Goal: Task Accomplishment & Management: Use online tool/utility

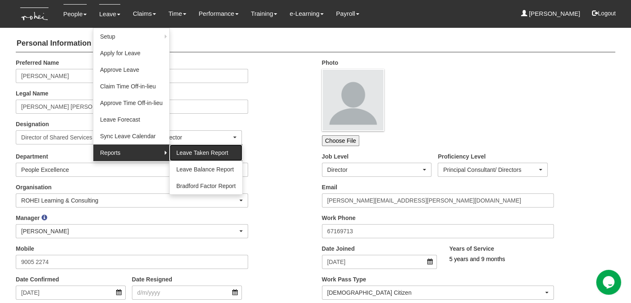
click at [194, 150] on link "Leave Taken Report" at bounding box center [206, 152] width 73 height 17
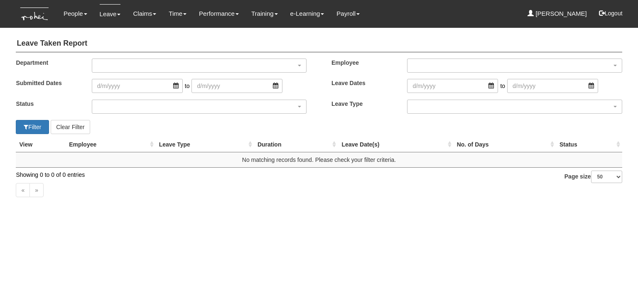
select select "50"
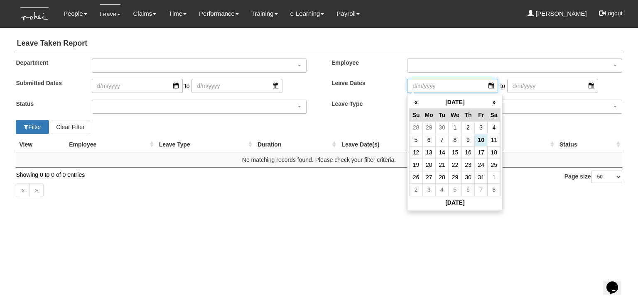
click at [487, 81] on input "search" at bounding box center [452, 86] width 91 height 14
click at [415, 99] on th "«" at bounding box center [415, 102] width 13 height 13
click at [425, 125] on td "1" at bounding box center [428, 127] width 13 height 12
type input "[DATE]"
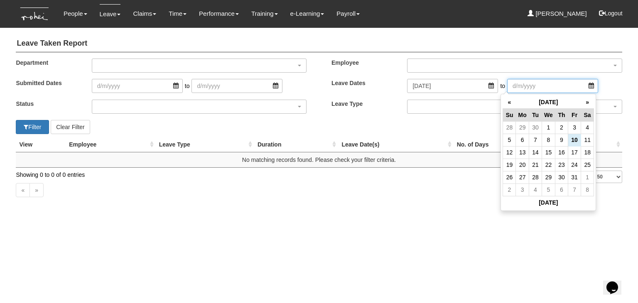
click at [507, 85] on input "search" at bounding box center [552, 86] width 91 height 14
click at [508, 100] on th "«" at bounding box center [509, 102] width 13 height 13
click at [538, 178] on td "30" at bounding box center [535, 177] width 13 height 12
type input "[DATE]"
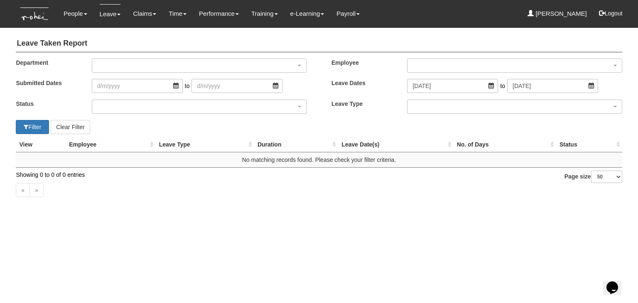
click at [551, 196] on div "« »" at bounding box center [319, 191] width 606 height 24
click at [33, 126] on button "Filter" at bounding box center [32, 127] width 33 height 14
select select "50"
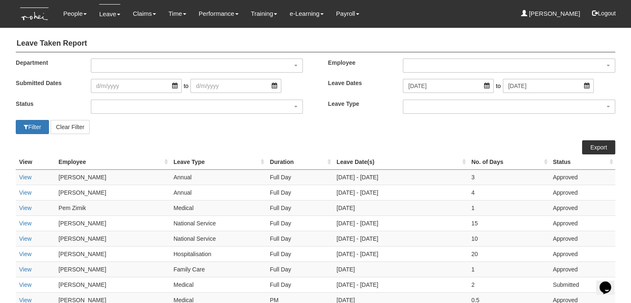
click at [368, 124] on div "Filter Clear Filter" at bounding box center [316, 127] width 612 height 14
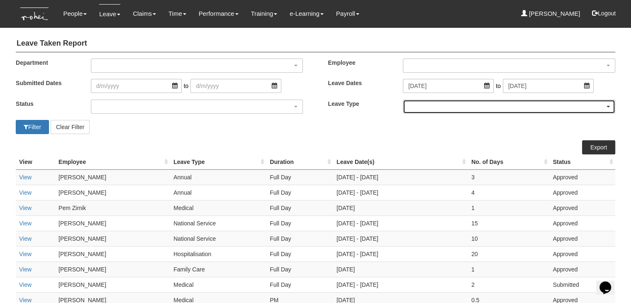
click at [450, 105] on div "button" at bounding box center [510, 106] width 212 height 13
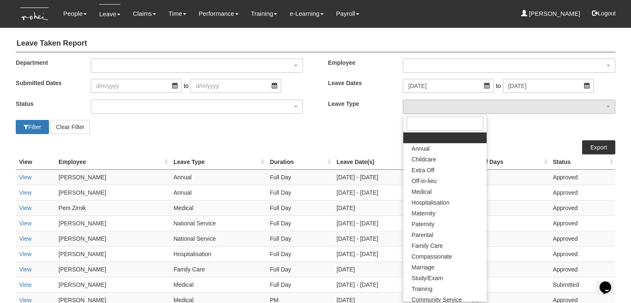
click at [343, 132] on div "Filter Clear Filter" at bounding box center [316, 127] width 612 height 14
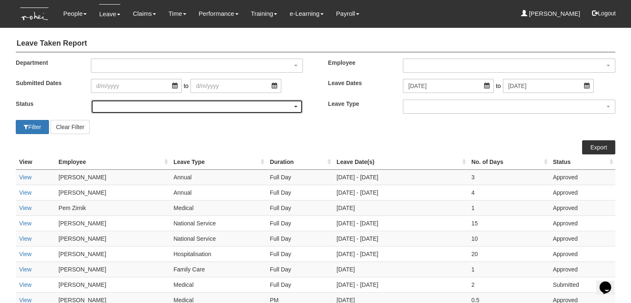
click at [122, 111] on div "button" at bounding box center [197, 106] width 212 height 13
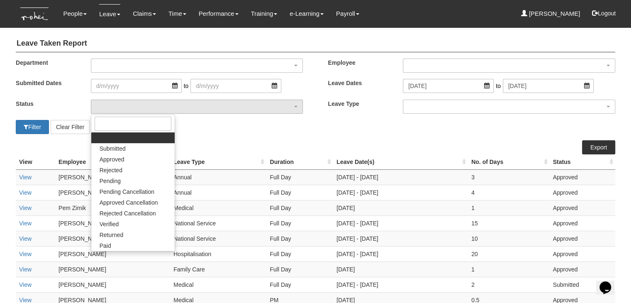
click at [73, 95] on div "Department Business Development Commercial Corporate Corporate Dept Corporate P…" at bounding box center [315, 89] width 625 height 61
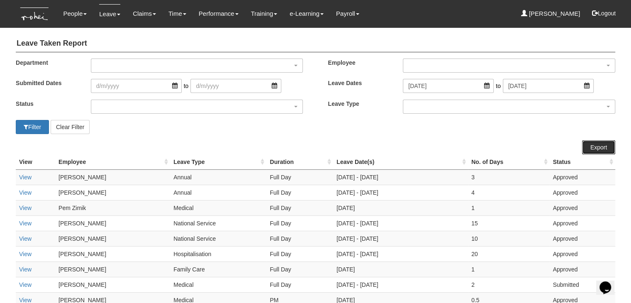
click at [600, 147] on link "Export" at bounding box center [599, 147] width 33 height 14
